Goal: Task Accomplishment & Management: Use online tool/utility

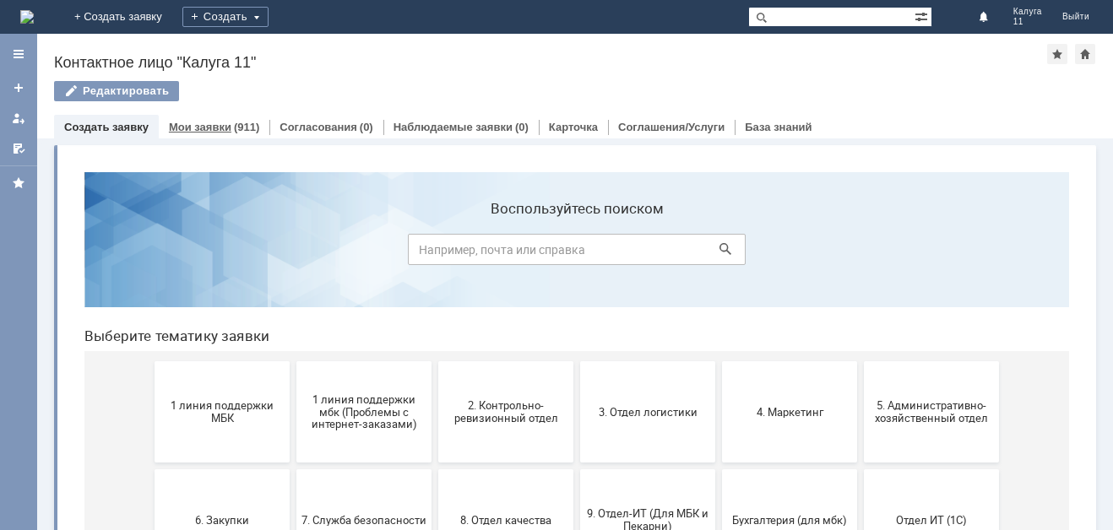
click at [243, 124] on div "(911)" at bounding box center [246, 127] width 25 height 13
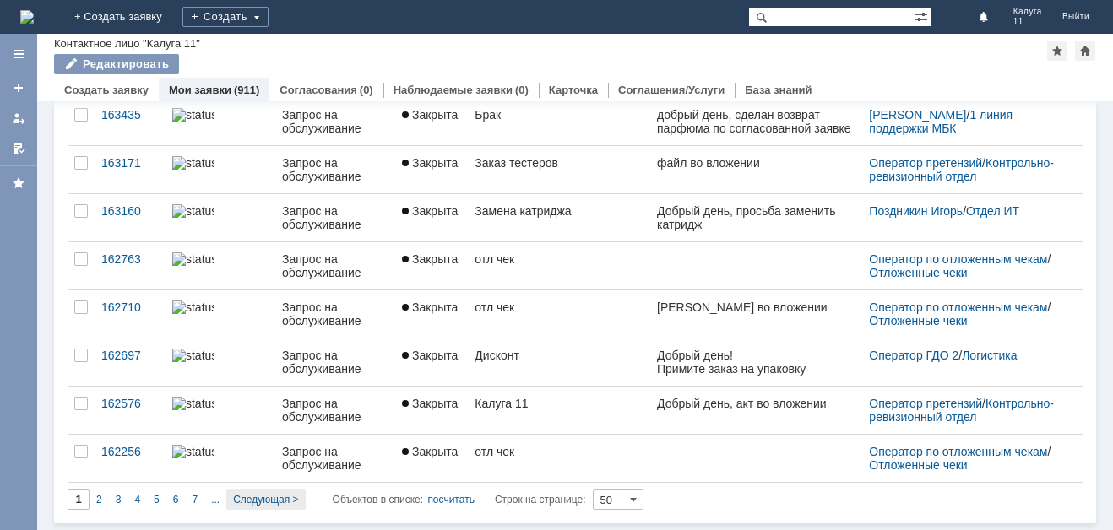
click at [285, 500] on span "Следующая >" at bounding box center [265, 500] width 65 height 12
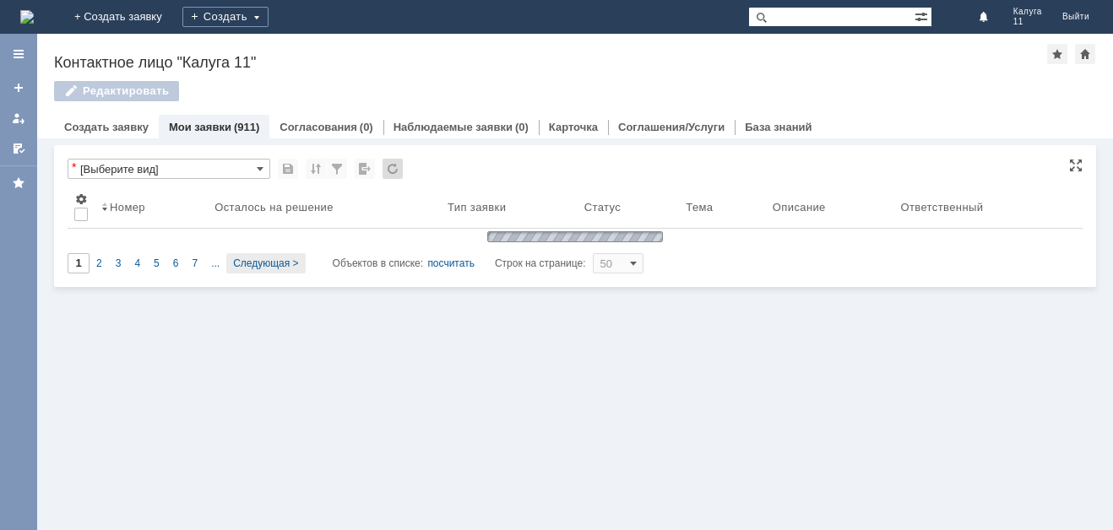
type input "2"
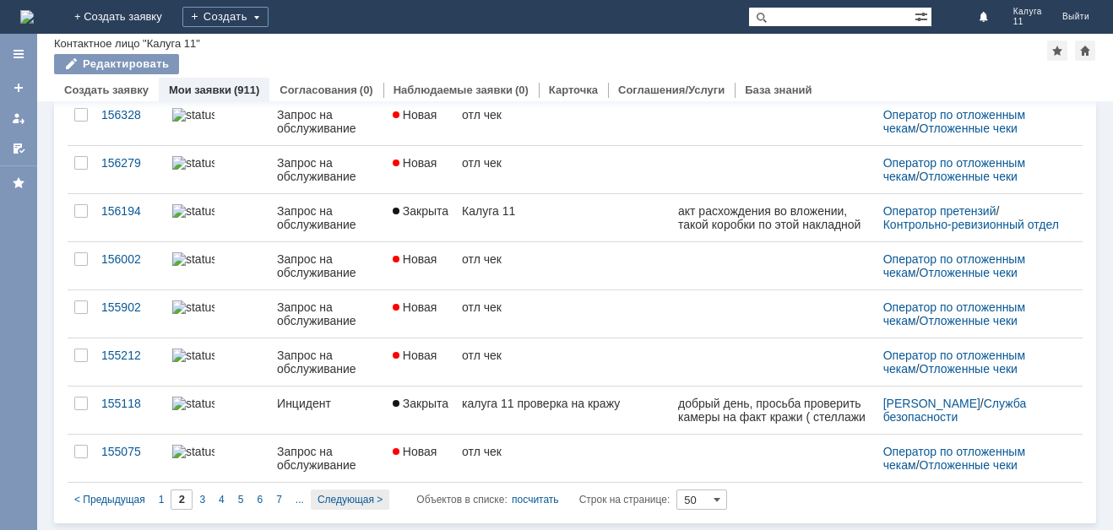
click at [346, 494] on span "Следующая >" at bounding box center [350, 500] width 65 height 12
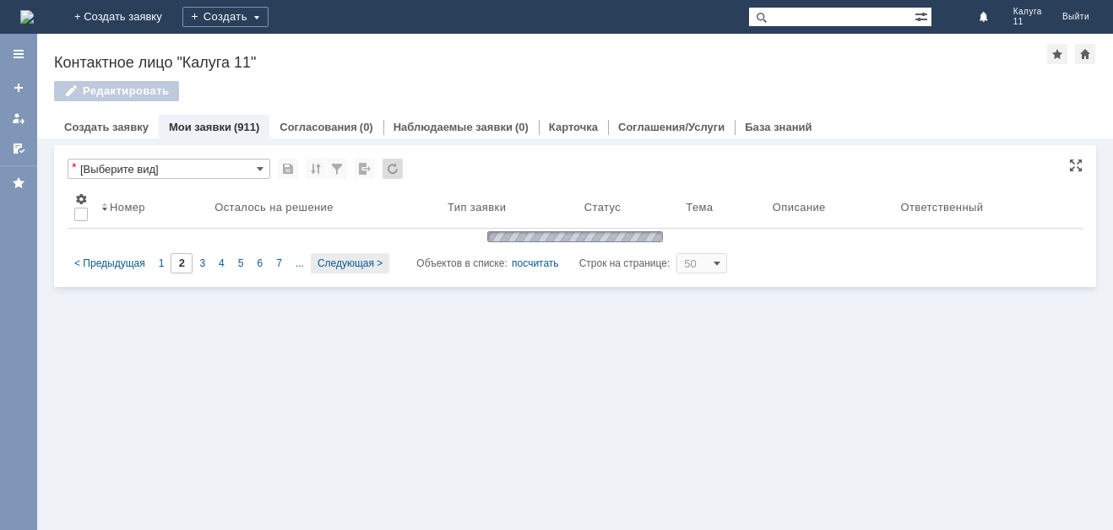
type input "3"
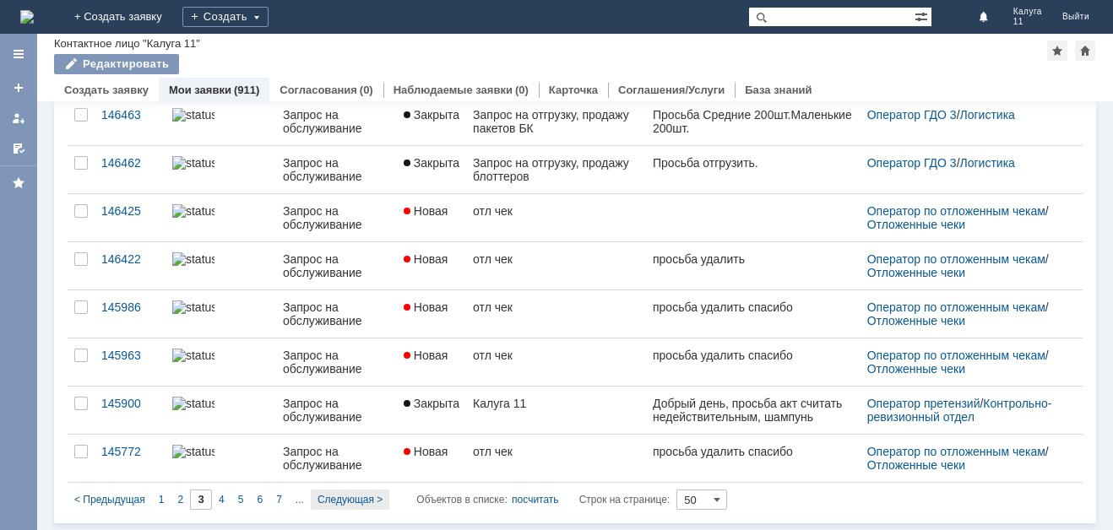
click at [356, 498] on span "Следующая >" at bounding box center [350, 500] width 65 height 12
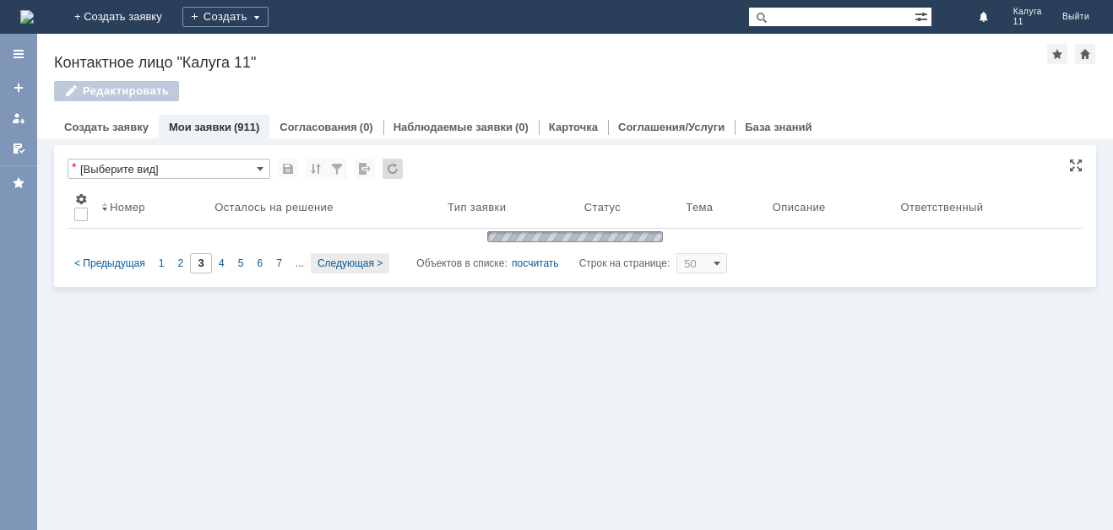
type input "4"
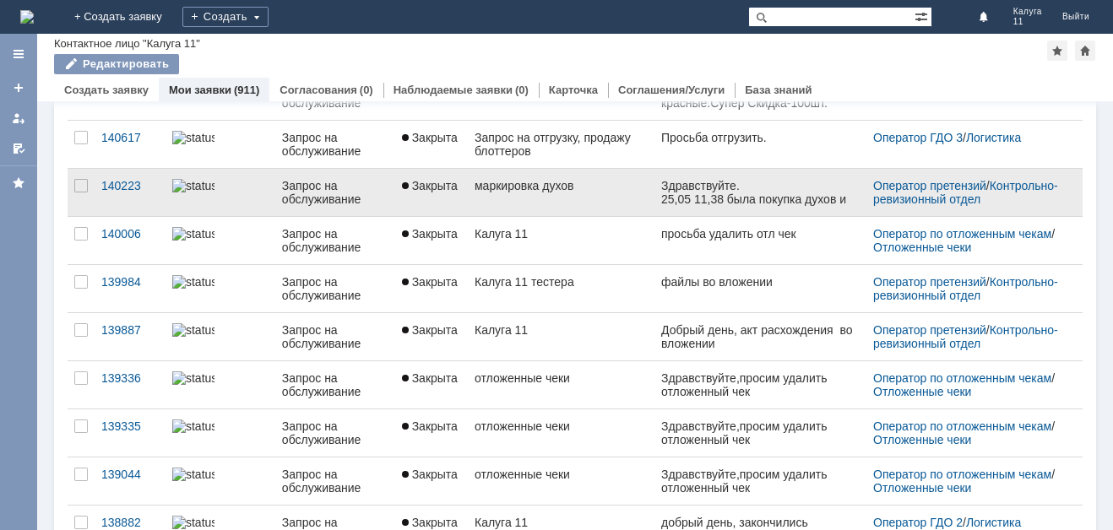
click at [598, 179] on div "маркировка духов" at bounding box center [561, 186] width 173 height 14
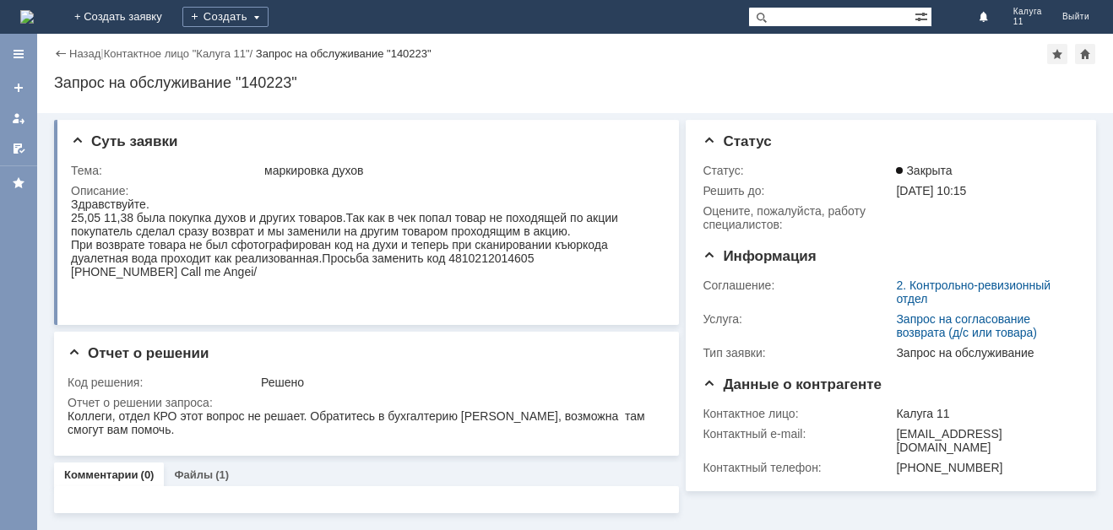
click at [57, 57] on div "Назад" at bounding box center [77, 53] width 46 height 13
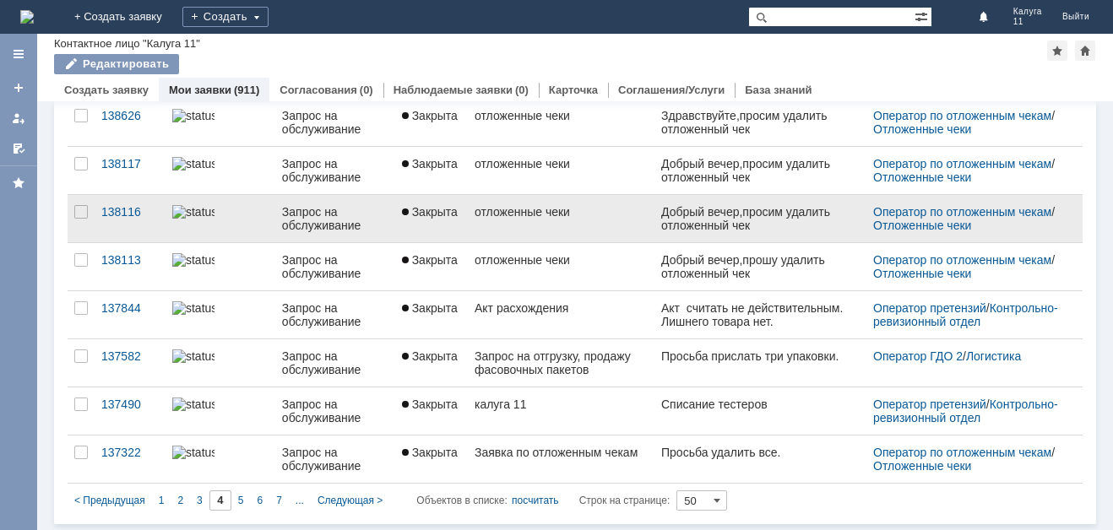
scroll to position [2116, 0]
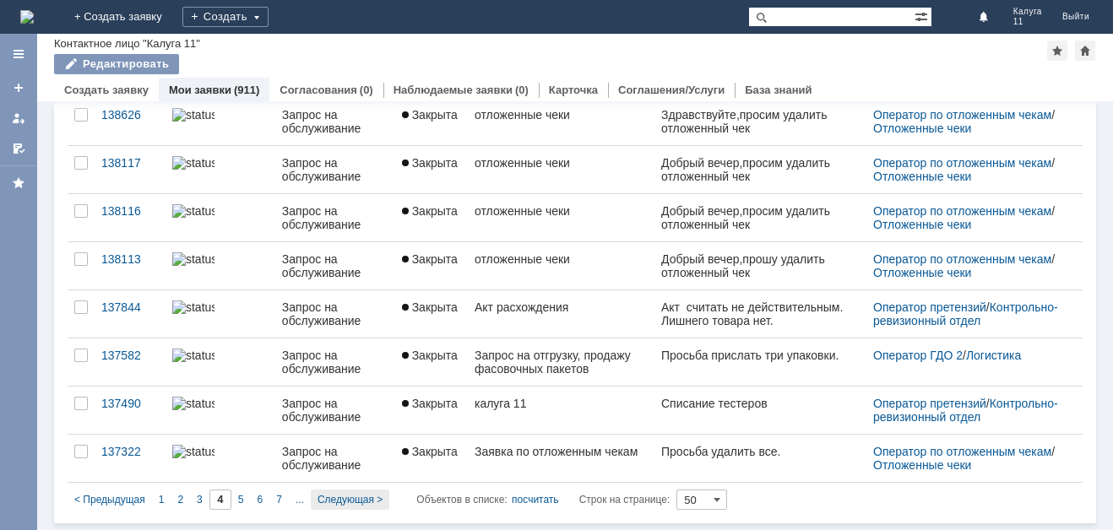
click at [336, 508] on div "Следующая >" at bounding box center [350, 500] width 79 height 20
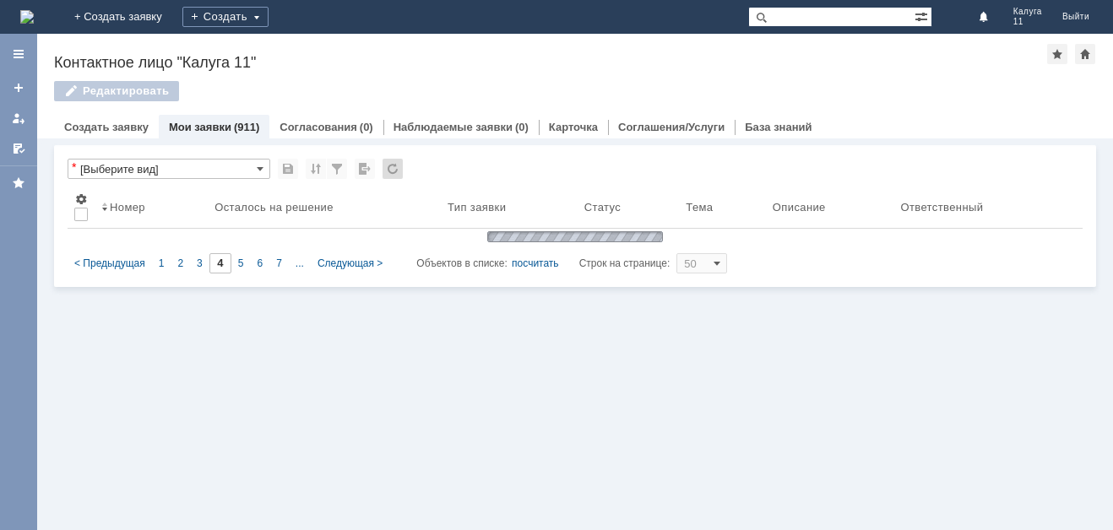
type input "5"
